Goal: Task Accomplishment & Management: Manage account settings

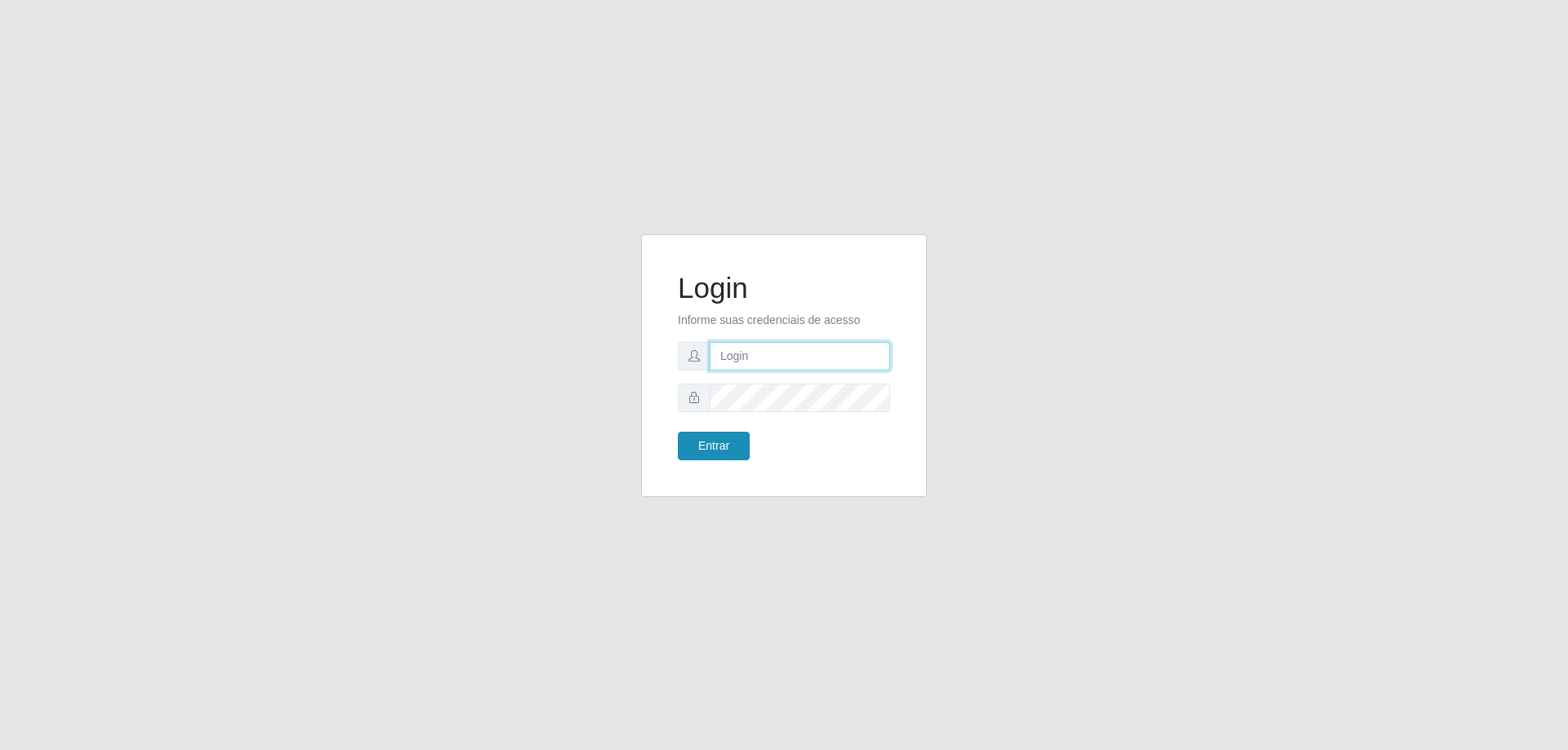
type input "mayara@frigomaster"
click at [686, 453] on button "Entrar" at bounding box center [713, 446] width 72 height 29
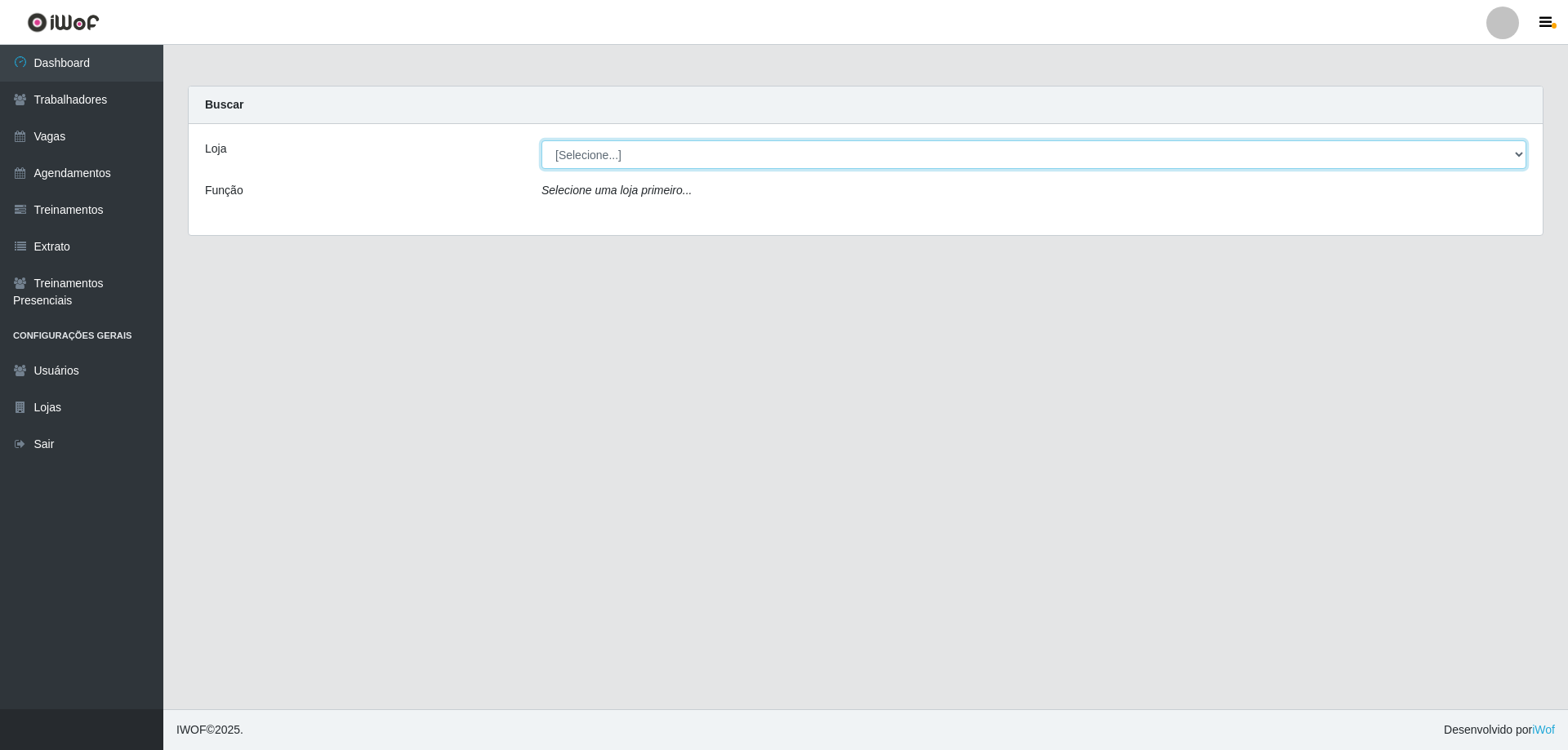
click at [749, 150] on select "[Selecione...] FrigoMaster" at bounding box center [1034, 154] width 985 height 29
select select "392"
click at [541, 140] on select "[Selecione...] FrigoMaster" at bounding box center [1034, 154] width 985 height 29
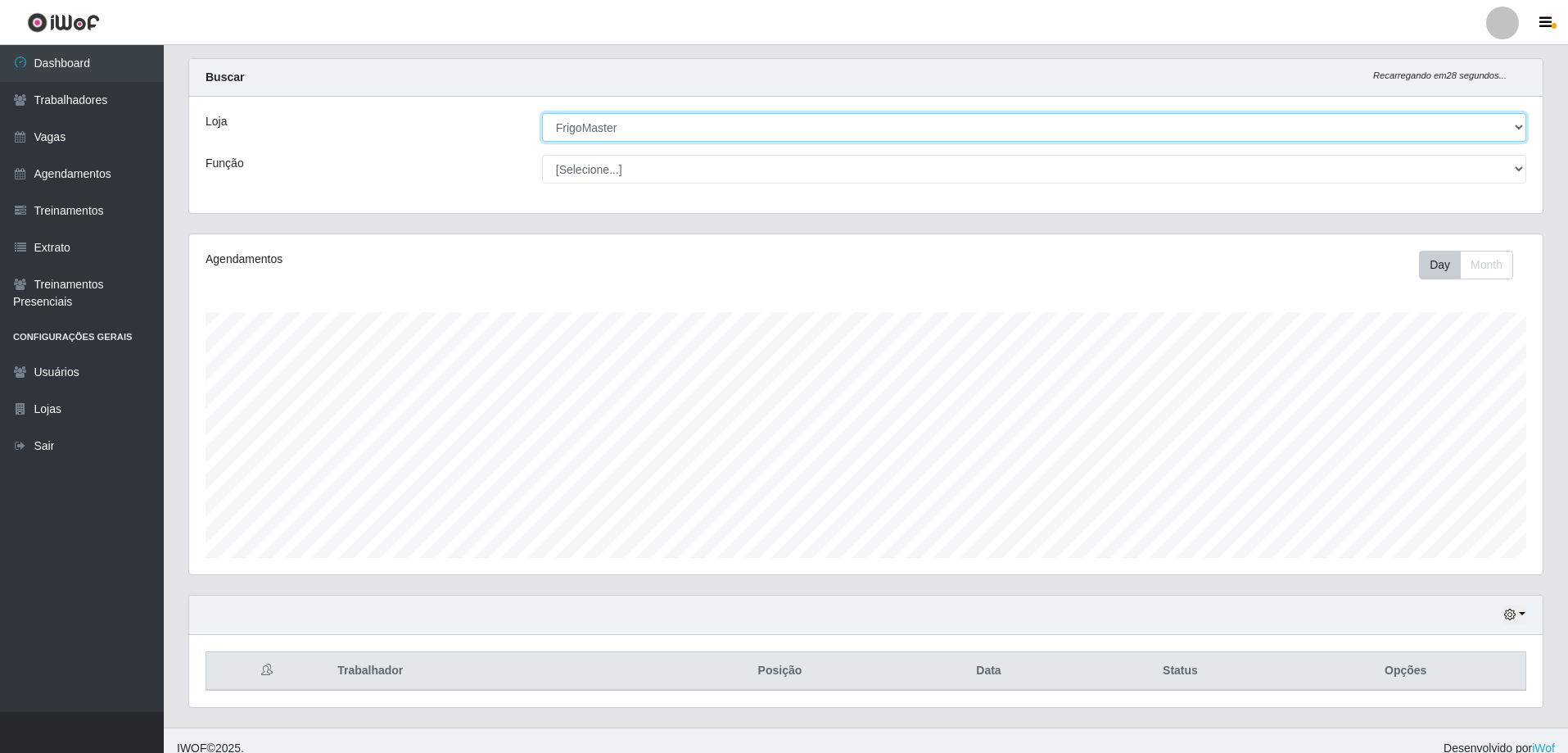
scroll to position [43, 0]
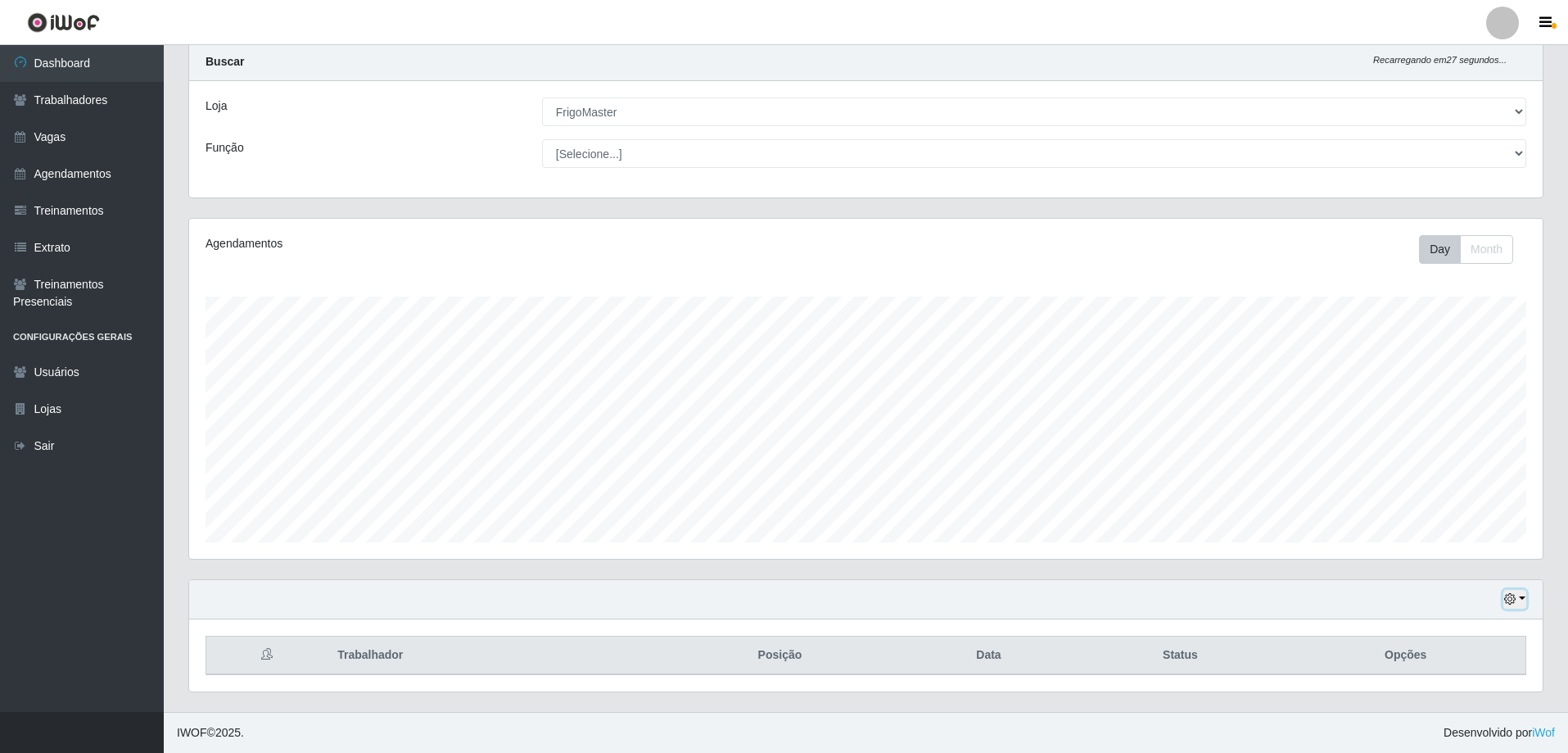
click at [1516, 603] on icon "button" at bounding box center [1509, 598] width 11 height 11
click at [1413, 510] on button "3 dias" at bounding box center [1461, 503] width 130 height 34
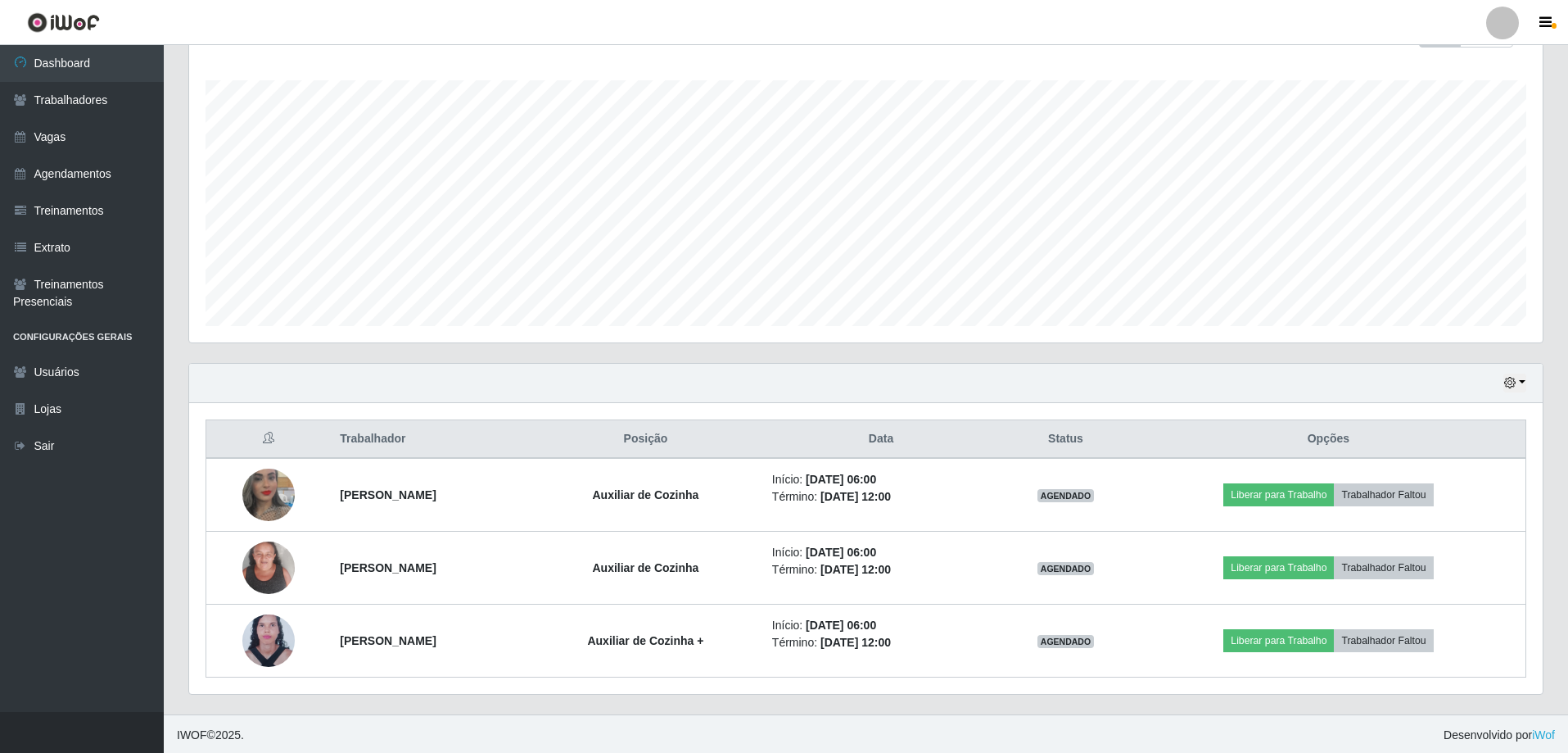
scroll to position [263, 0]
